Goal: Find specific page/section: Find specific page/section

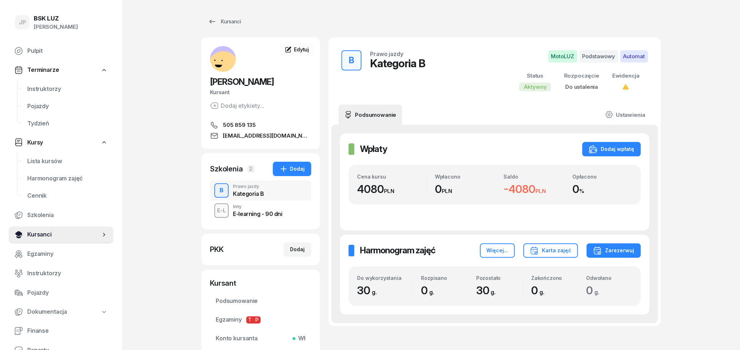
click at [60, 236] on span "Kursanci" at bounding box center [63, 234] width 73 height 9
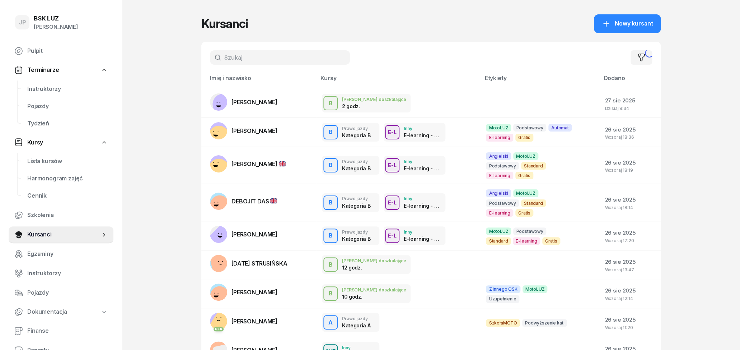
click at [238, 54] on input "text" at bounding box center [280, 57] width 140 height 14
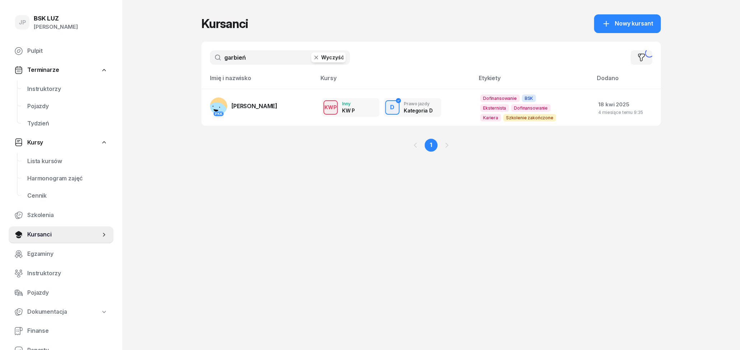
type input "garbień"
click at [278, 108] on span "[PERSON_NAME]" at bounding box center [255, 105] width 46 height 7
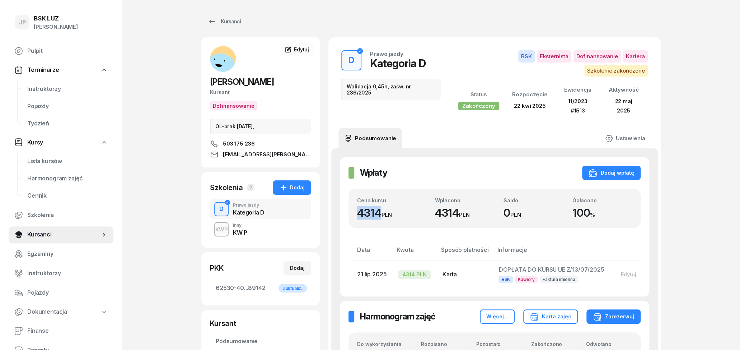
drag, startPoint x: 382, startPoint y: 204, endPoint x: 346, endPoint y: 202, distance: 35.6
click at [346, 202] on div "Wpłaty Wpłaty Dodaj wpłatę Cena kursu 4314 PLN Wpłacono 4314 PLN Saldo 0 PLN Op…" at bounding box center [494, 227] width 309 height 140
drag, startPoint x: 176, startPoint y: 124, endPoint x: 218, endPoint y: 81, distance: 59.9
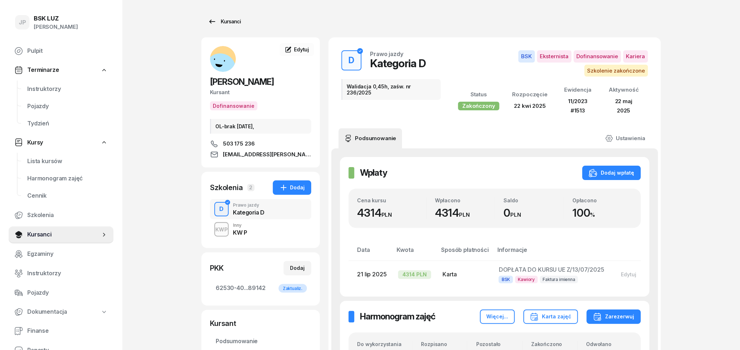
click at [212, 19] on icon at bounding box center [212, 21] width 9 height 9
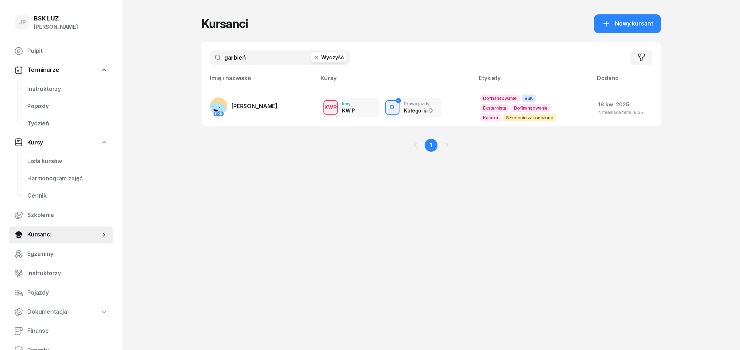
click at [330, 59] on button "Wyczyść" at bounding box center [328, 57] width 34 height 10
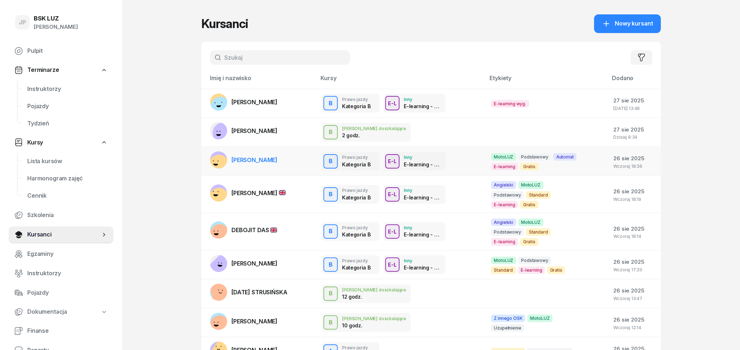
click at [274, 162] on span "[PERSON_NAME]" at bounding box center [255, 159] width 46 height 7
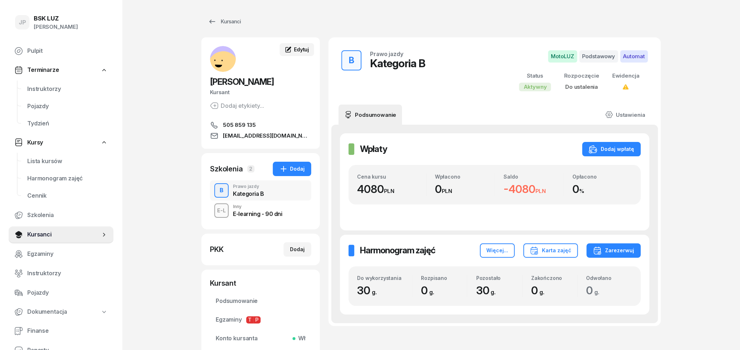
click at [302, 51] on span "Edytuj" at bounding box center [301, 49] width 15 height 6
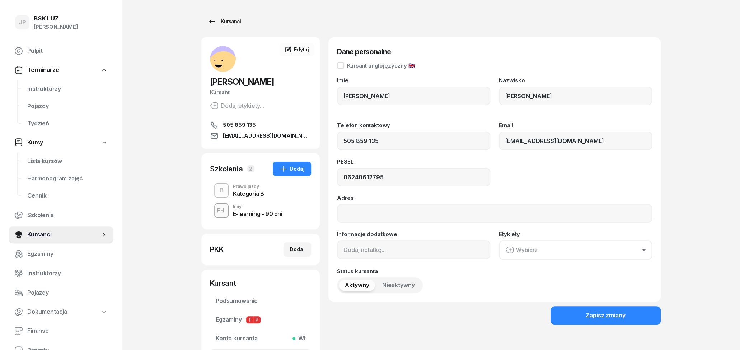
click at [209, 23] on icon at bounding box center [212, 21] width 9 height 9
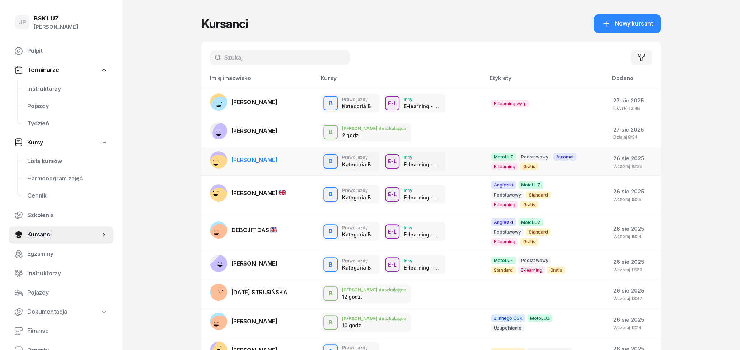
click at [262, 163] on span "[PERSON_NAME]" at bounding box center [255, 159] width 46 height 7
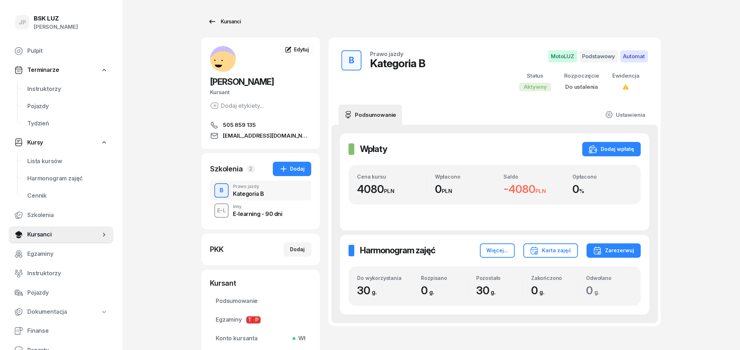
click at [207, 19] on link "Kursanci" at bounding box center [224, 21] width 46 height 14
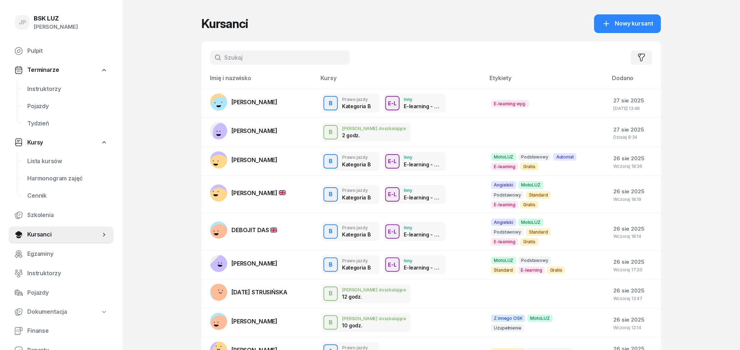
click at [257, 226] on span "DEBOJIT DAS" at bounding box center [255, 229] width 46 height 7
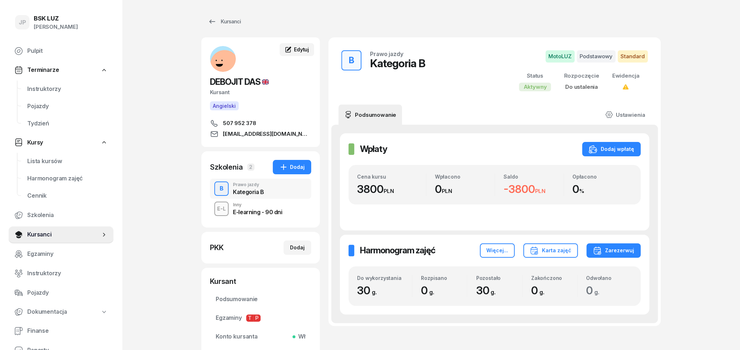
click at [295, 48] on span "Edytuj" at bounding box center [301, 49] width 15 height 6
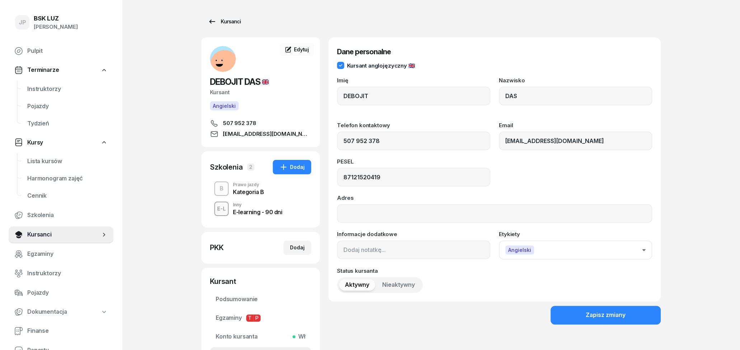
click at [216, 18] on div "Kursanci" at bounding box center [224, 21] width 33 height 9
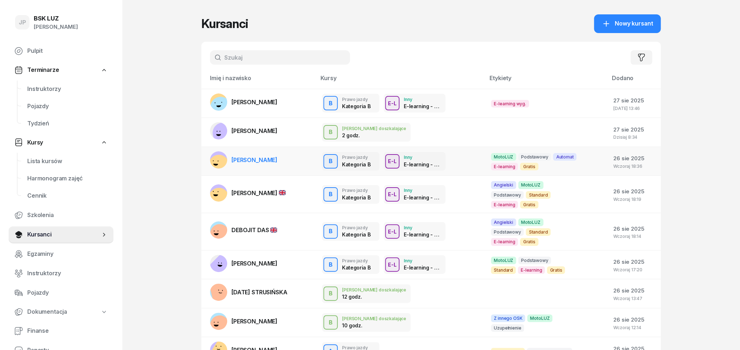
click at [465, 162] on div "B Prawo jazdy Kategoria B E-L Inny E-learning - 90 dni" at bounding box center [401, 161] width 158 height 19
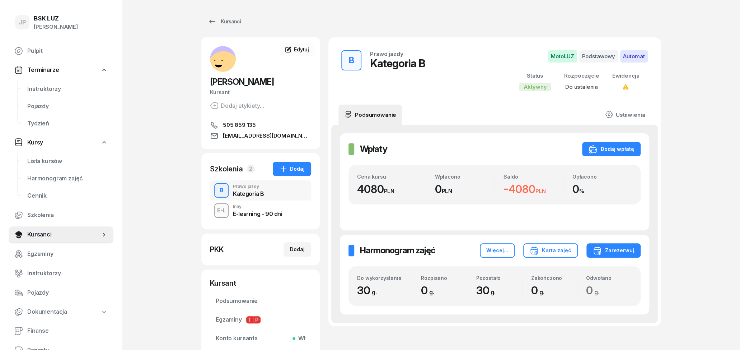
click at [285, 211] on div "E-L Inny E-learning - 90 dni" at bounding box center [260, 210] width 101 height 20
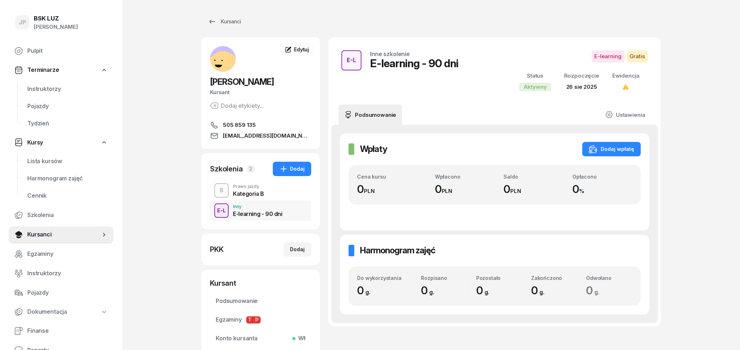
click at [252, 188] on div "Prawo jazdy" at bounding box center [248, 186] width 31 height 4
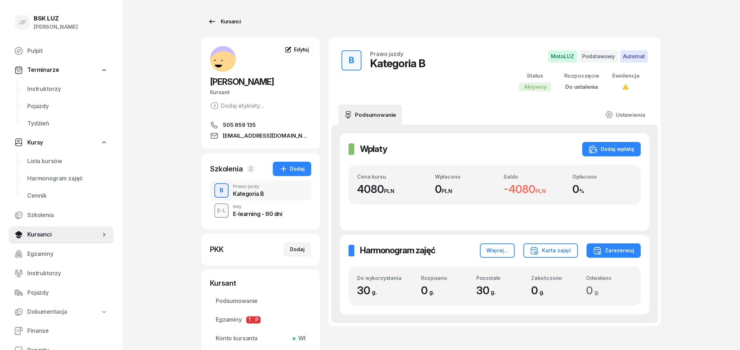
click at [216, 19] on div "Kursanci" at bounding box center [224, 21] width 33 height 9
